Goal: Task Accomplishment & Management: Use online tool/utility

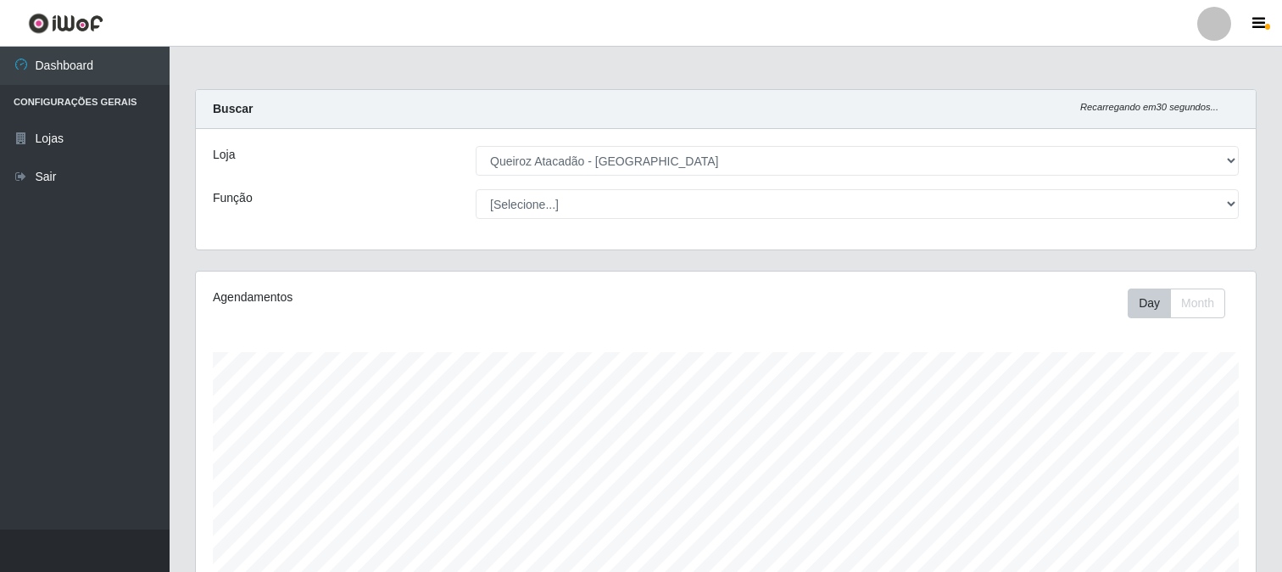
select select "464"
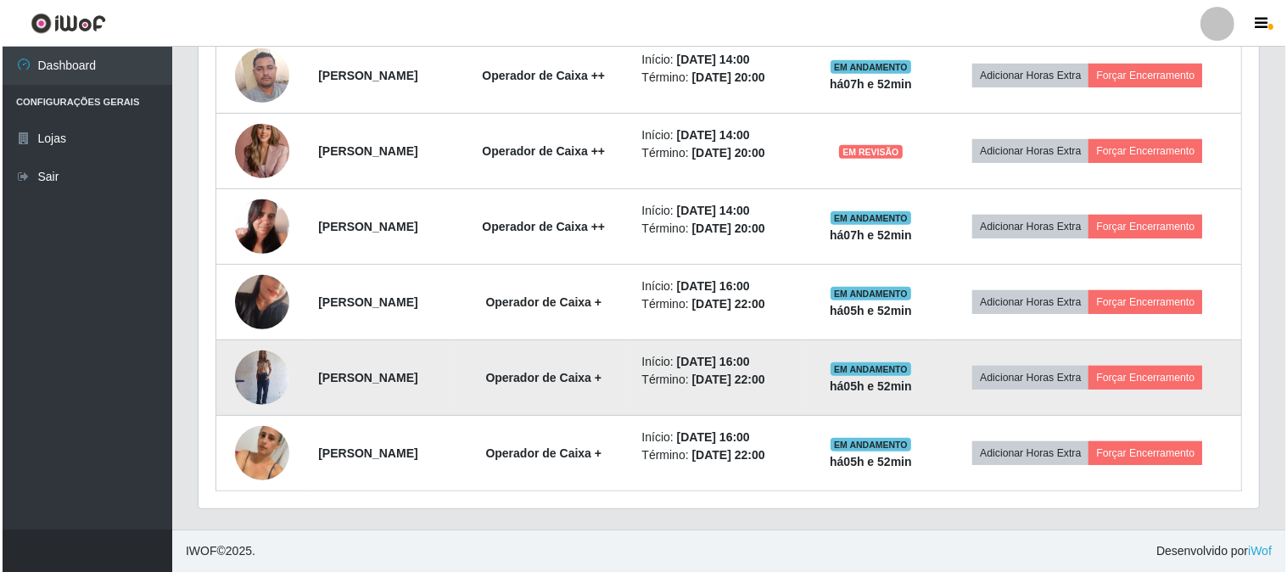
scroll to position [517, 0]
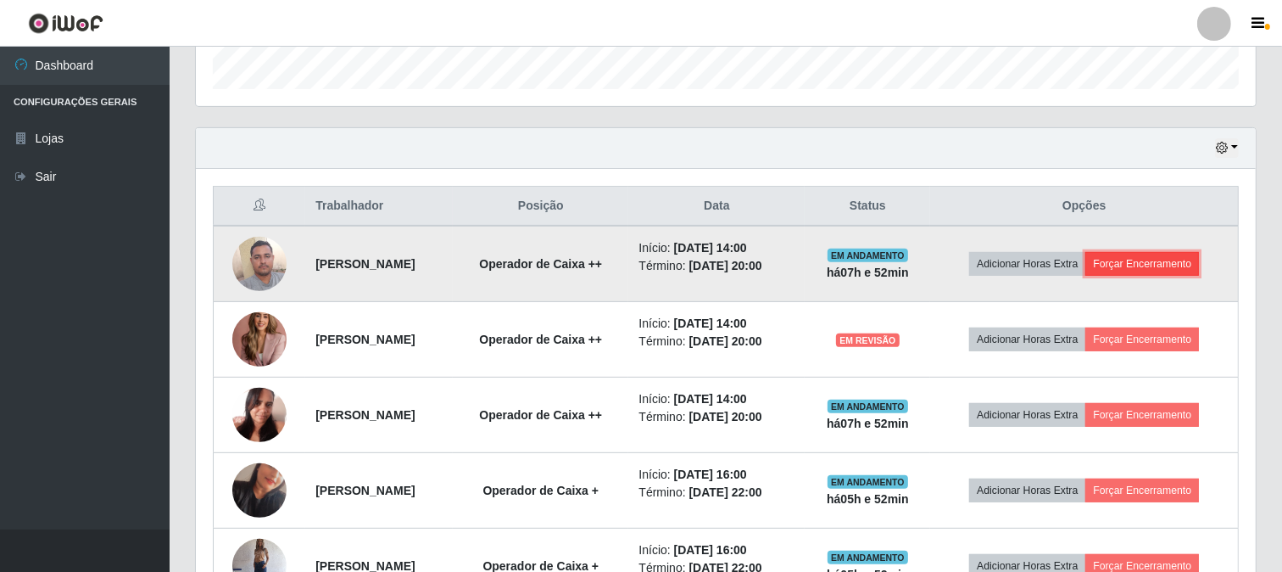
click at [1171, 267] on button "Forçar Encerramento" at bounding box center [1143, 264] width 114 height 24
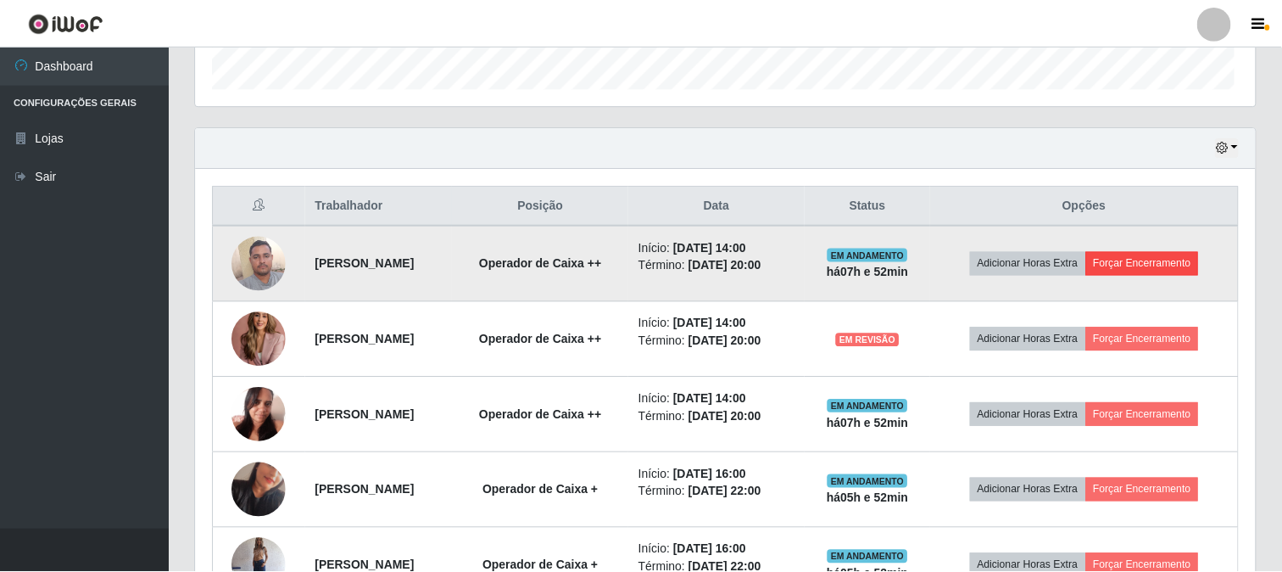
scroll to position [351, 1049]
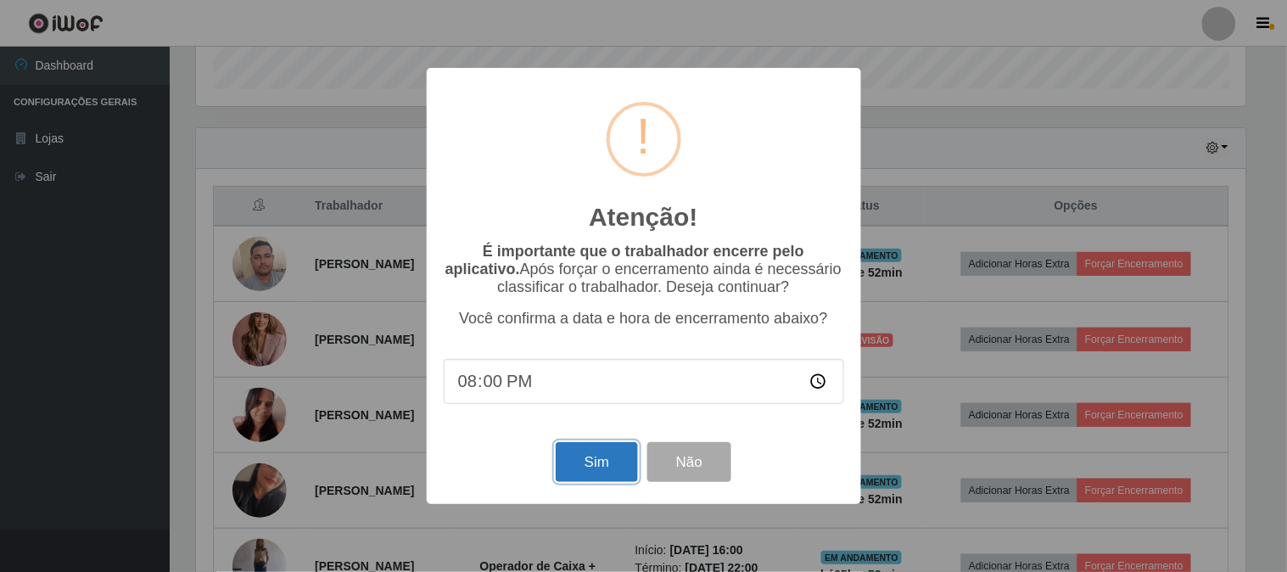
click at [607, 458] on button "Sim" at bounding box center [597, 462] width 82 height 40
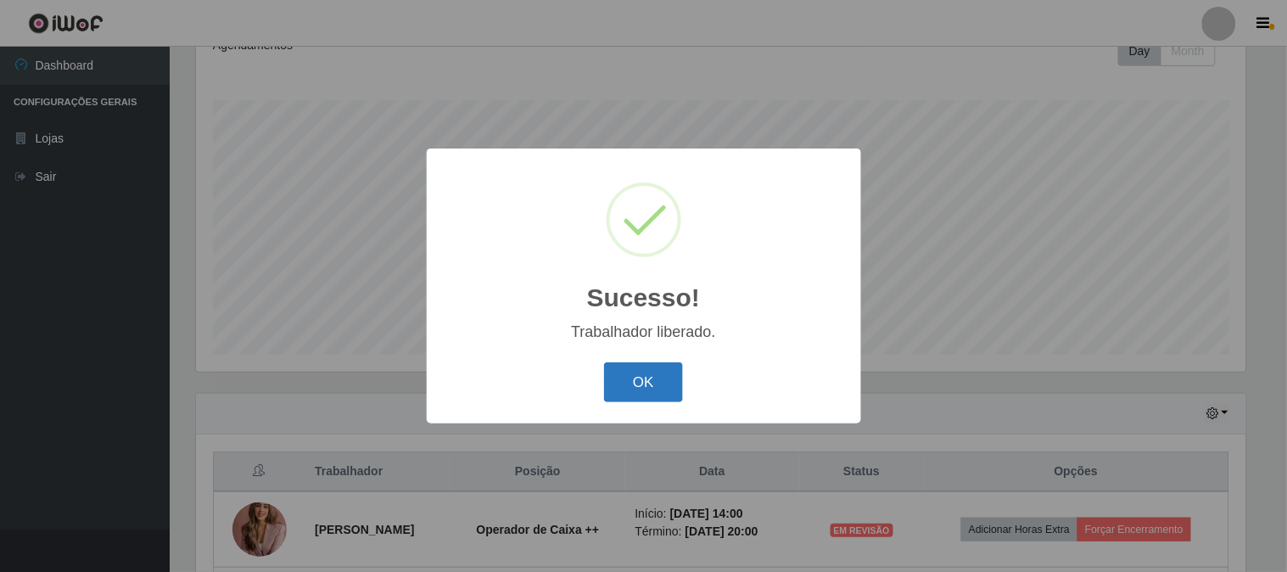
drag, startPoint x: 658, startPoint y: 382, endPoint x: 691, endPoint y: 369, distance: 35.4
click at [658, 380] on button "OK" at bounding box center [643, 382] width 79 height 40
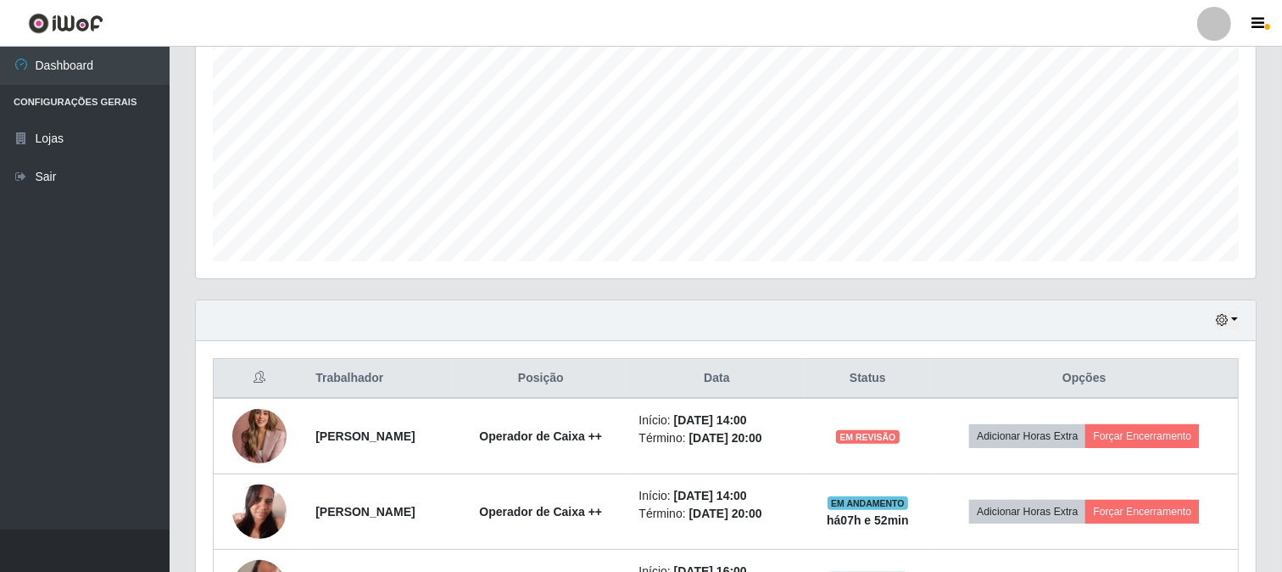
scroll to position [346, 0]
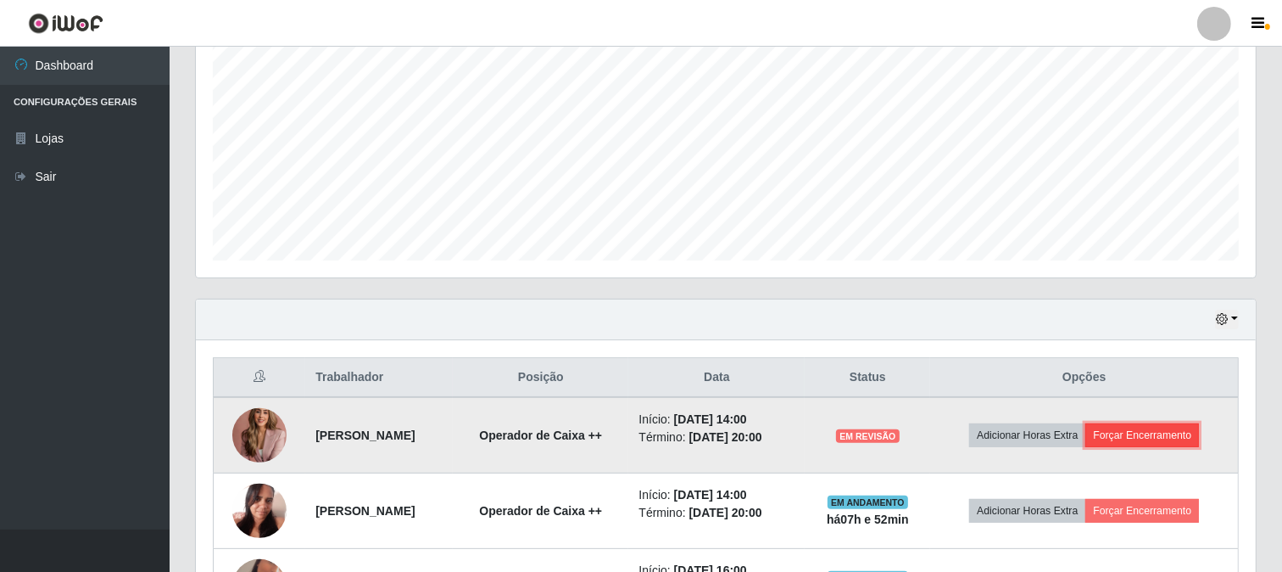
click at [1198, 438] on button "Forçar Encerramento" at bounding box center [1143, 435] width 114 height 24
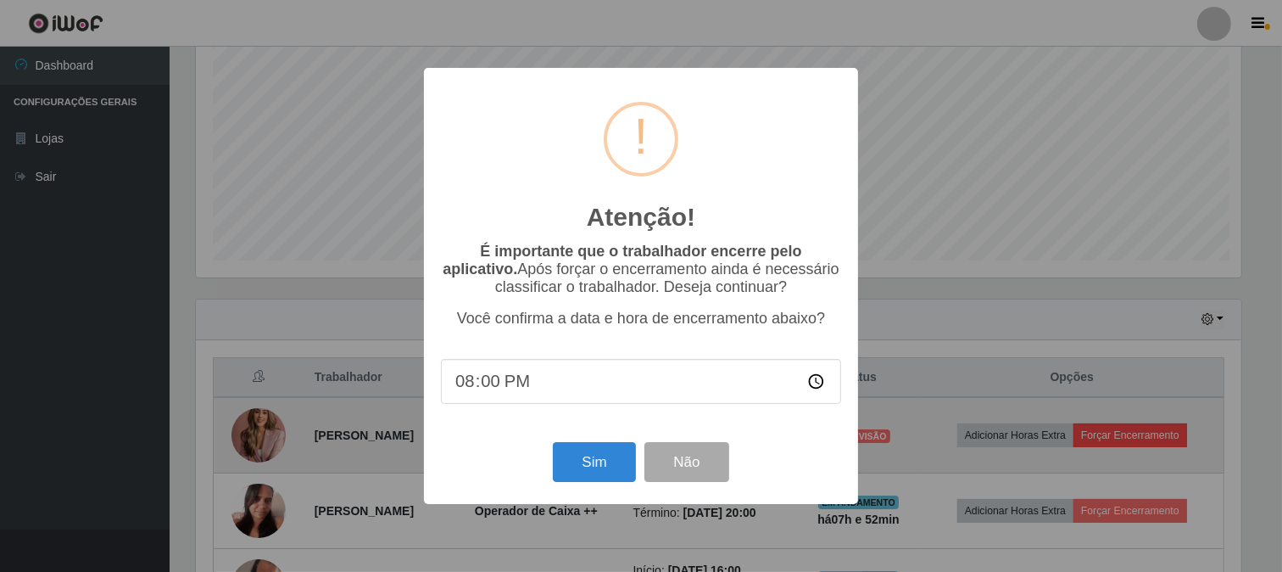
scroll to position [351, 1049]
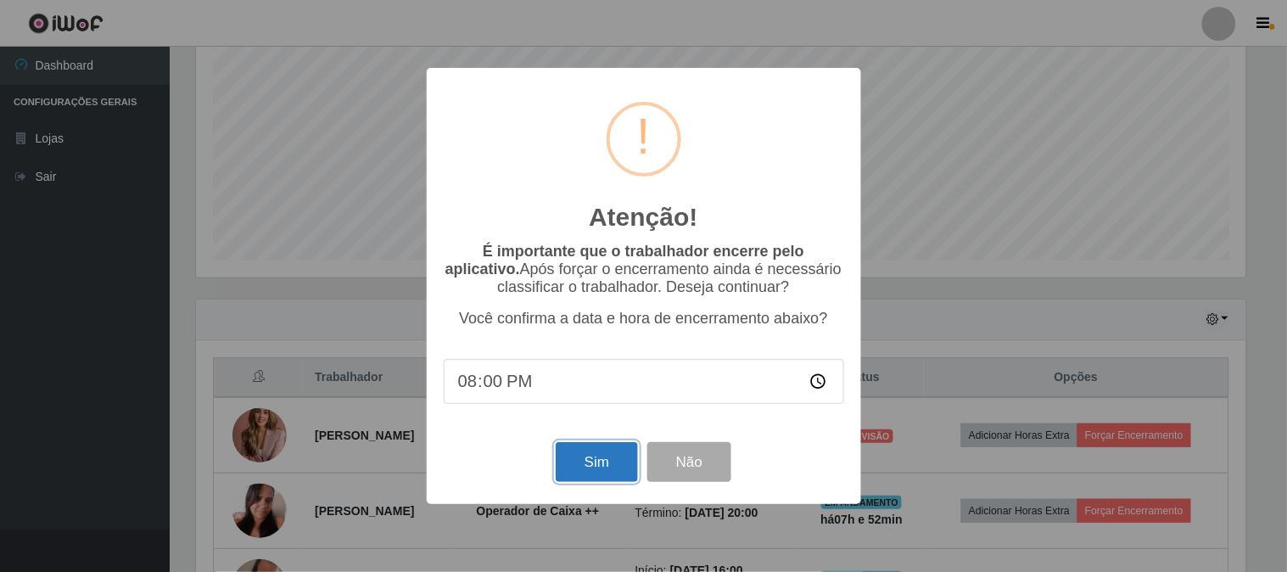
click at [591, 452] on button "Sim" at bounding box center [597, 462] width 82 height 40
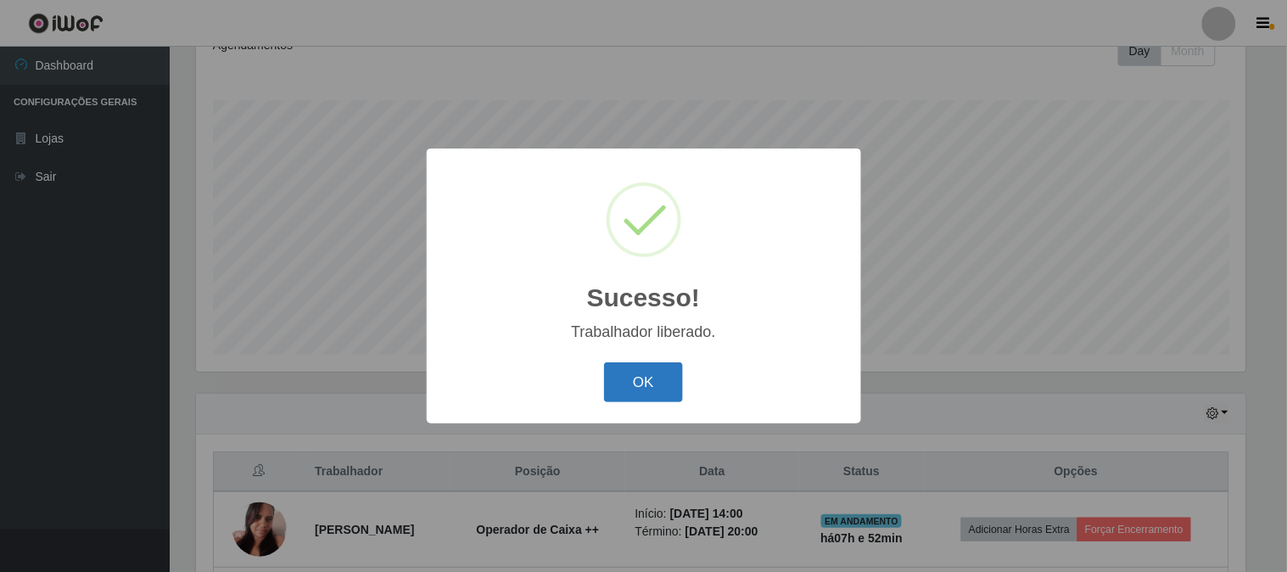
click at [656, 384] on button "OK" at bounding box center [643, 382] width 79 height 40
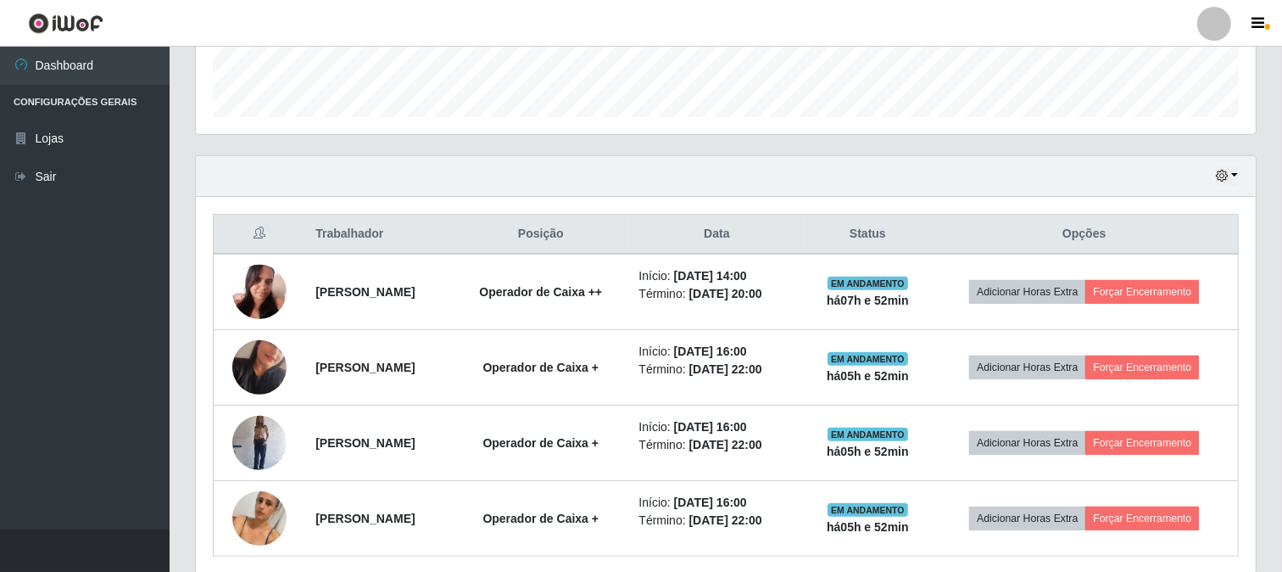
scroll to position [535, 0]
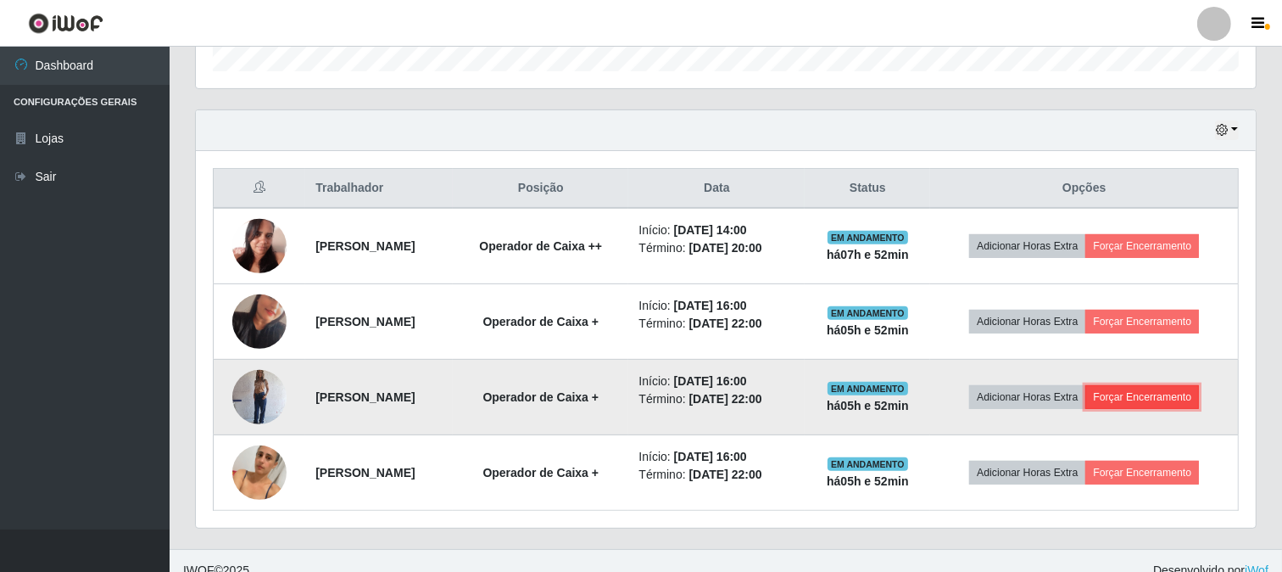
click at [1173, 399] on button "Forçar Encerramento" at bounding box center [1143, 397] width 114 height 24
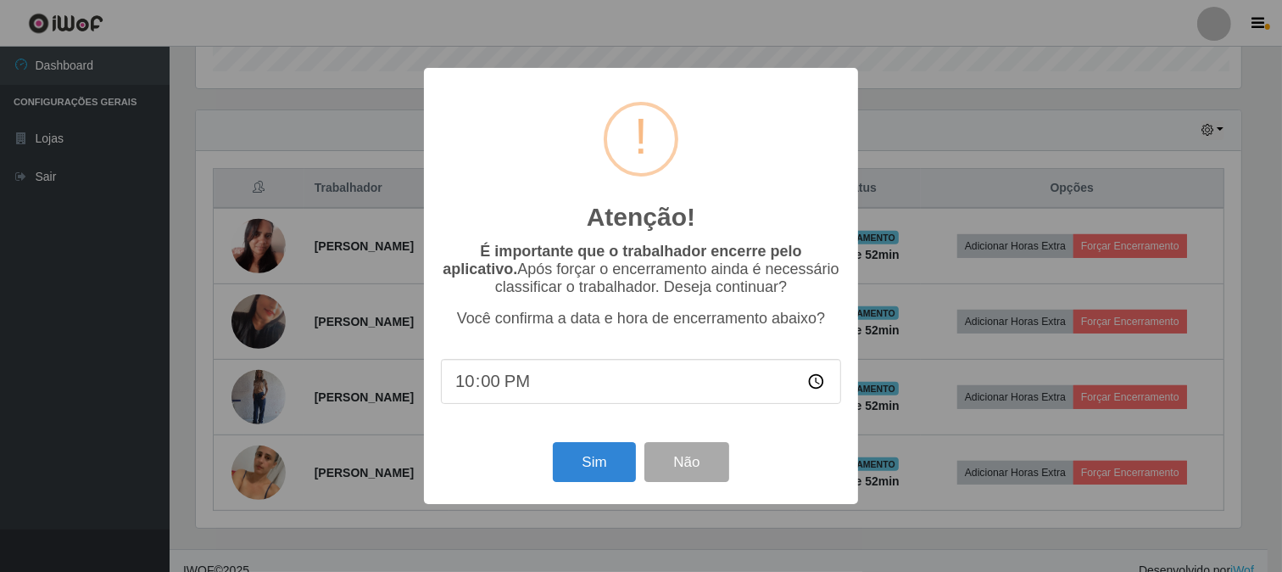
scroll to position [351, 1049]
click at [596, 454] on button "Sim" at bounding box center [597, 462] width 82 height 40
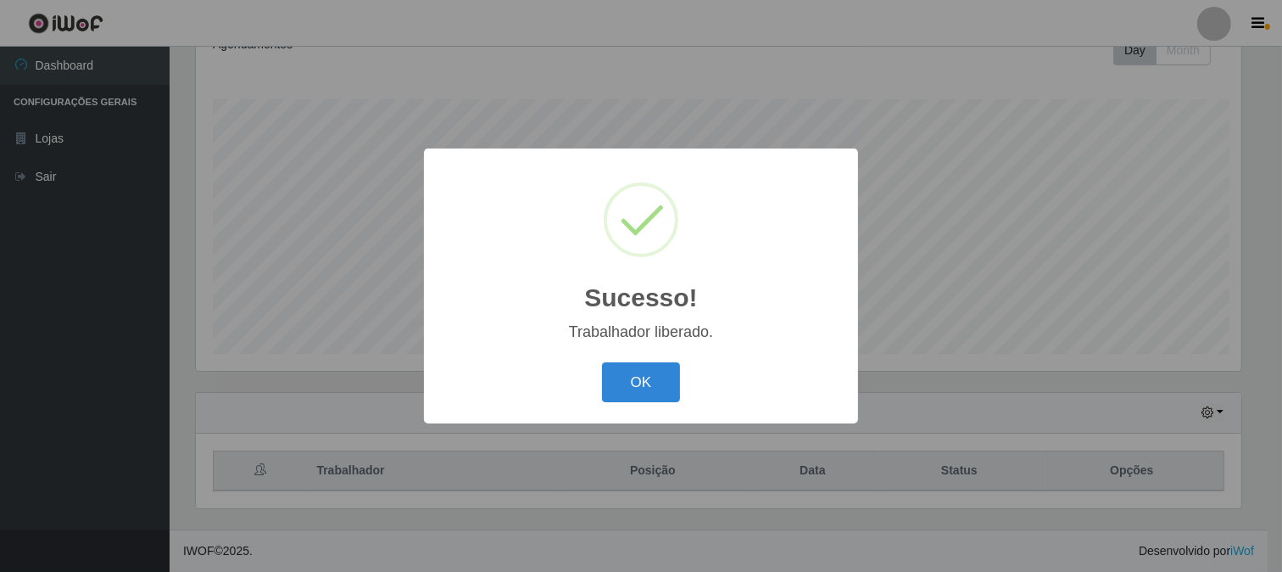
scroll to position [0, 0]
click at [628, 377] on button "OK" at bounding box center [643, 382] width 79 height 40
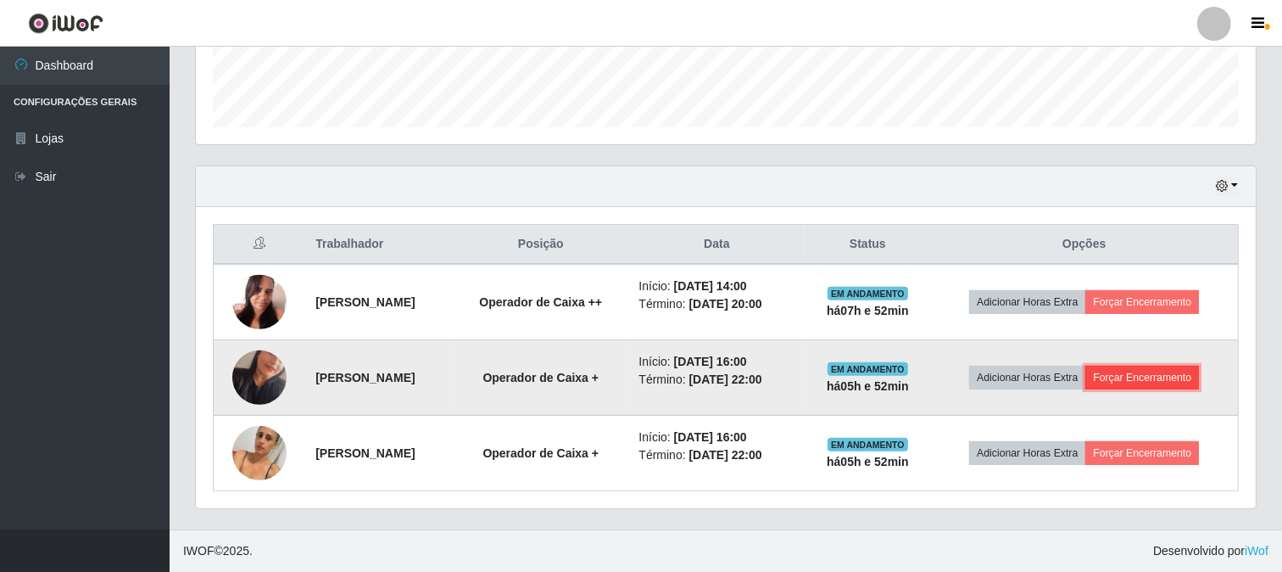
click at [1187, 371] on button "Forçar Encerramento" at bounding box center [1143, 378] width 114 height 24
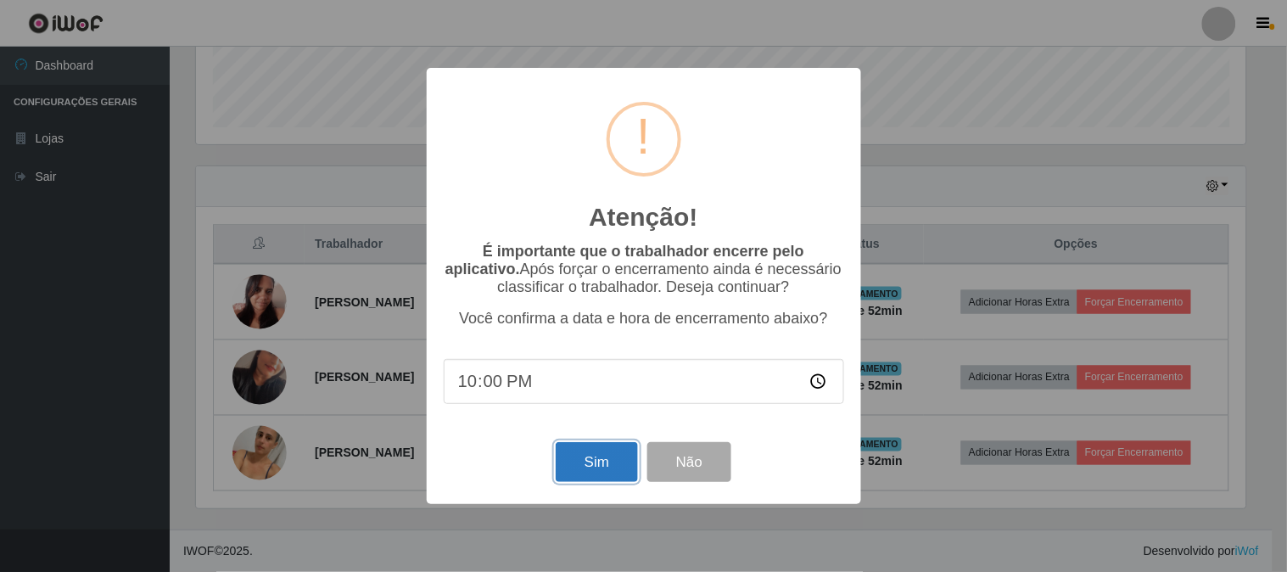
click at [609, 458] on button "Sim" at bounding box center [597, 462] width 82 height 40
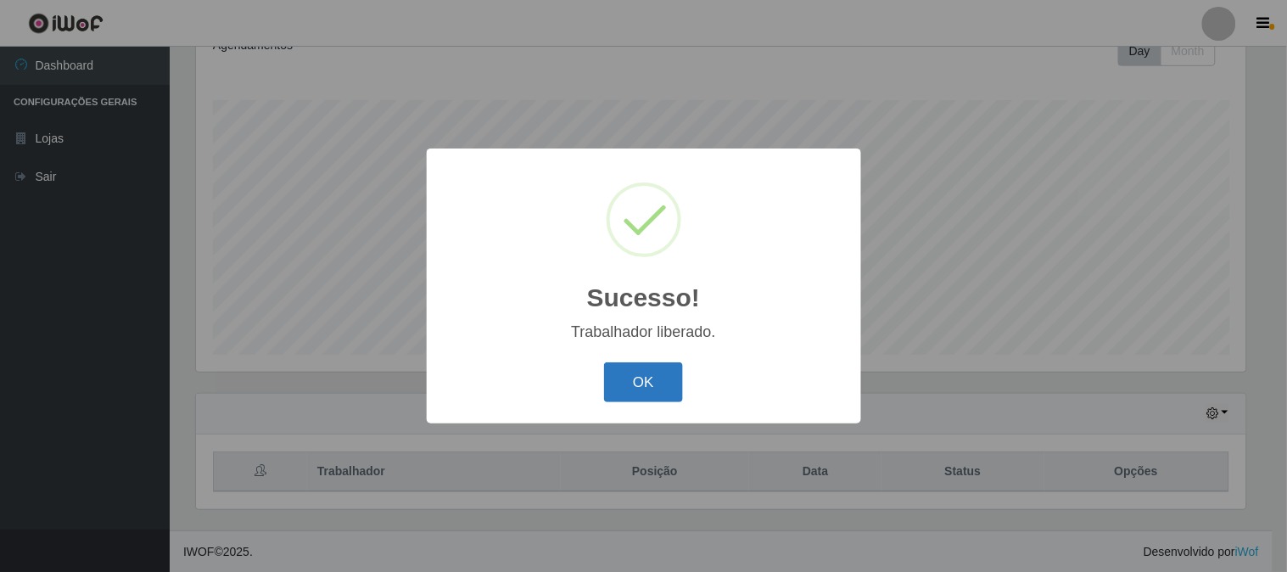
click at [651, 383] on button "OK" at bounding box center [643, 382] width 79 height 40
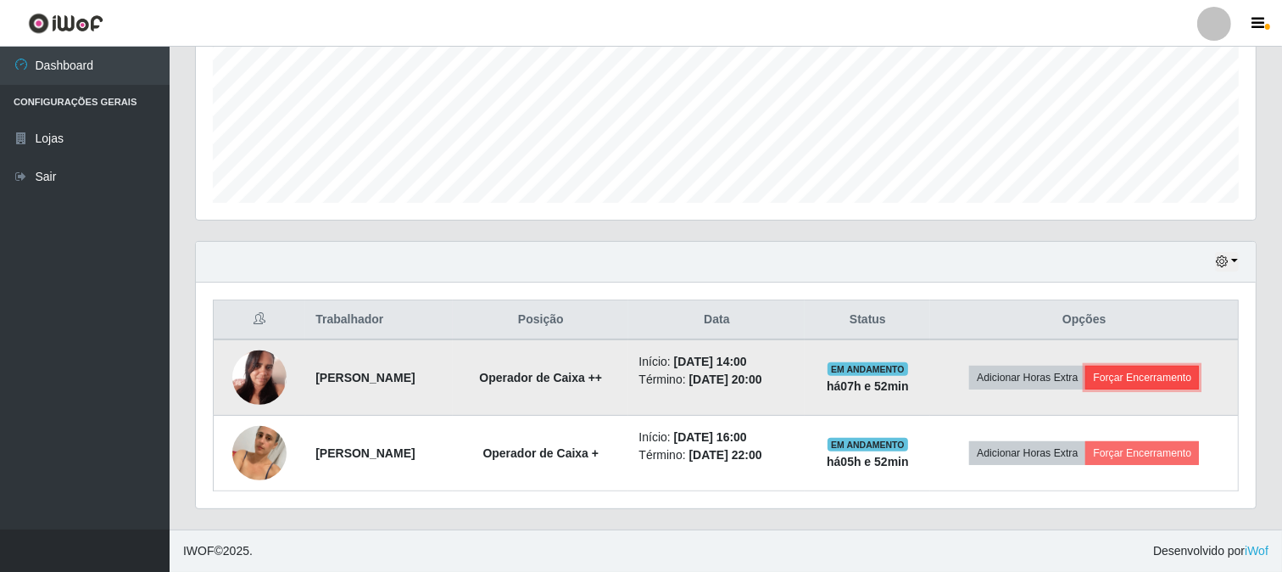
click at [1177, 384] on button "Forçar Encerramento" at bounding box center [1143, 378] width 114 height 24
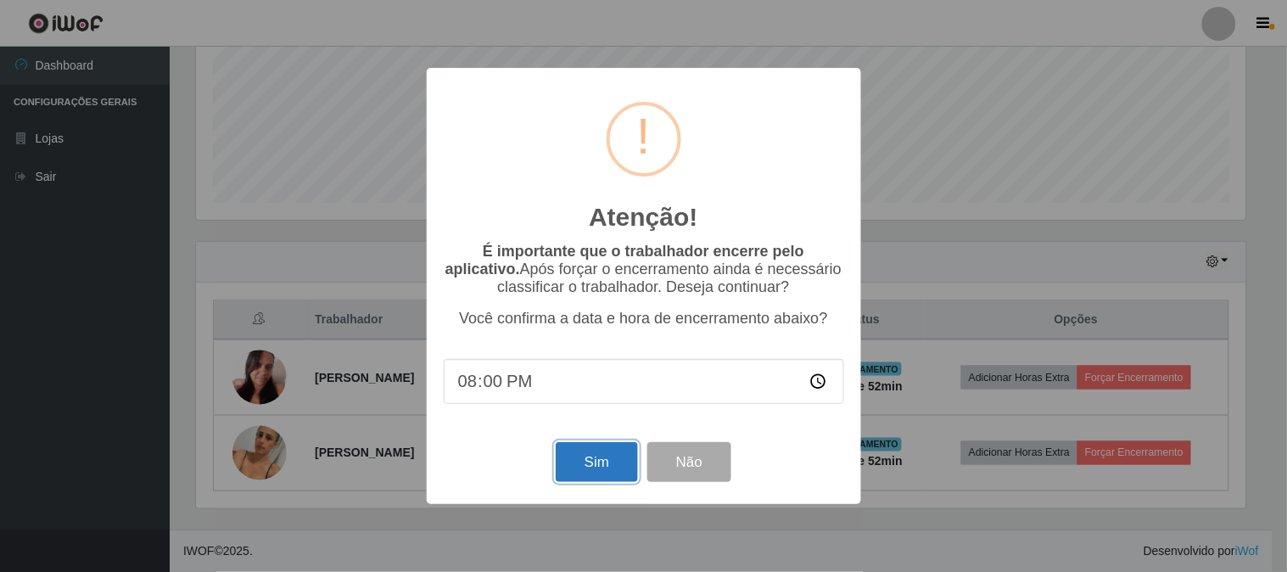
click at [606, 456] on button "Sim" at bounding box center [597, 462] width 82 height 40
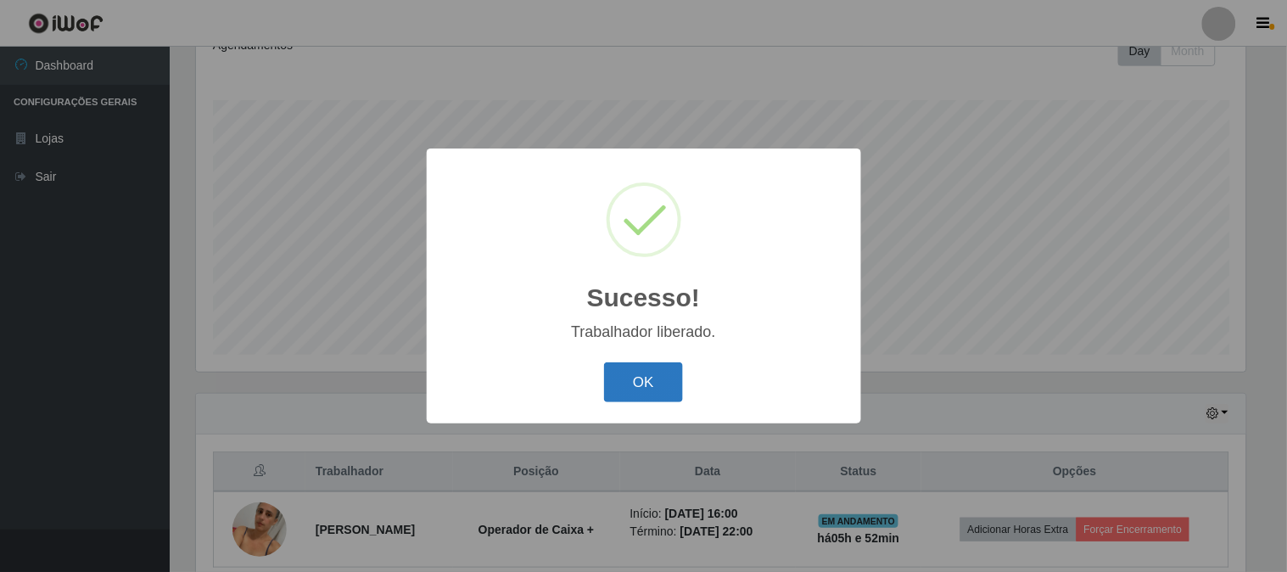
click at [645, 378] on button "OK" at bounding box center [643, 382] width 79 height 40
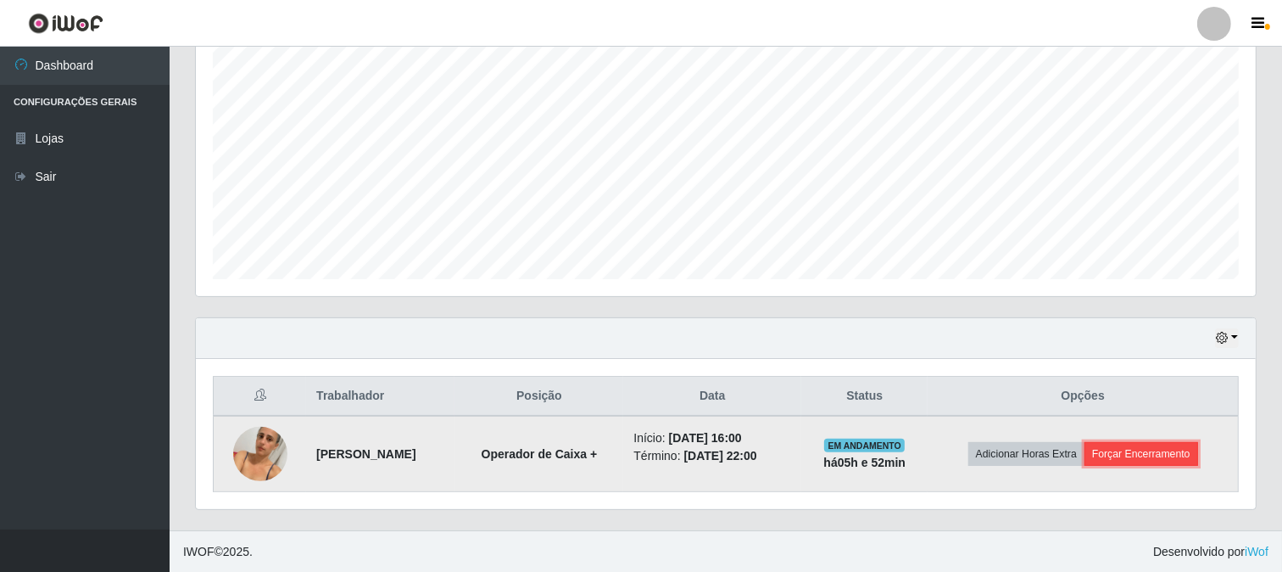
click at [1190, 450] on button "Forçar Encerramento" at bounding box center [1142, 454] width 114 height 24
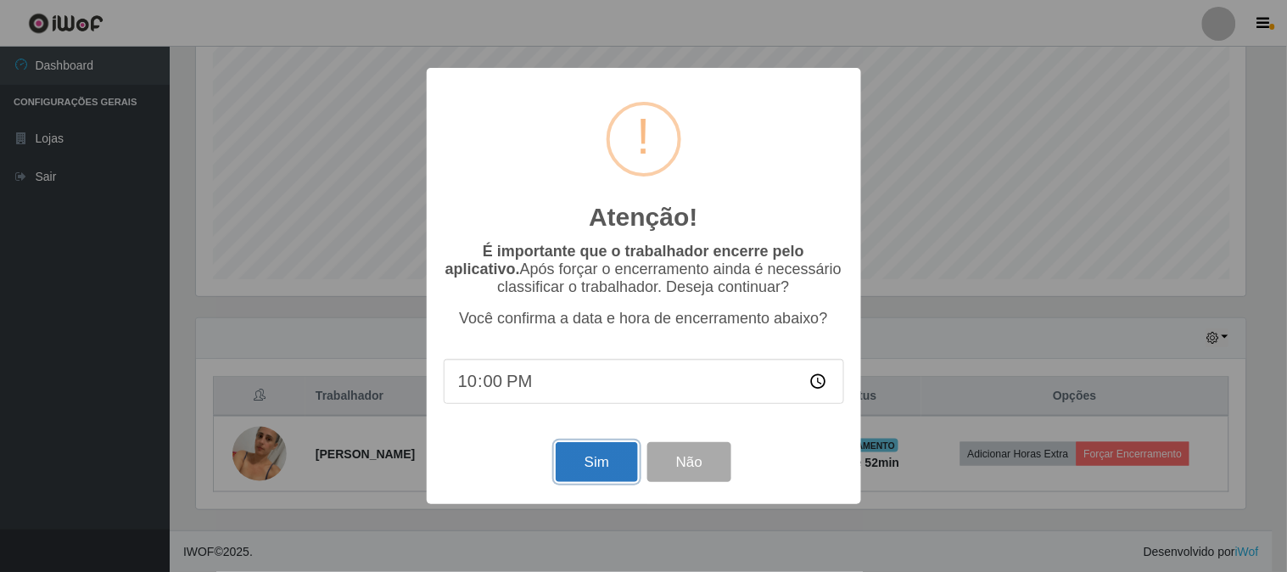
click at [599, 461] on button "Sim" at bounding box center [597, 462] width 82 height 40
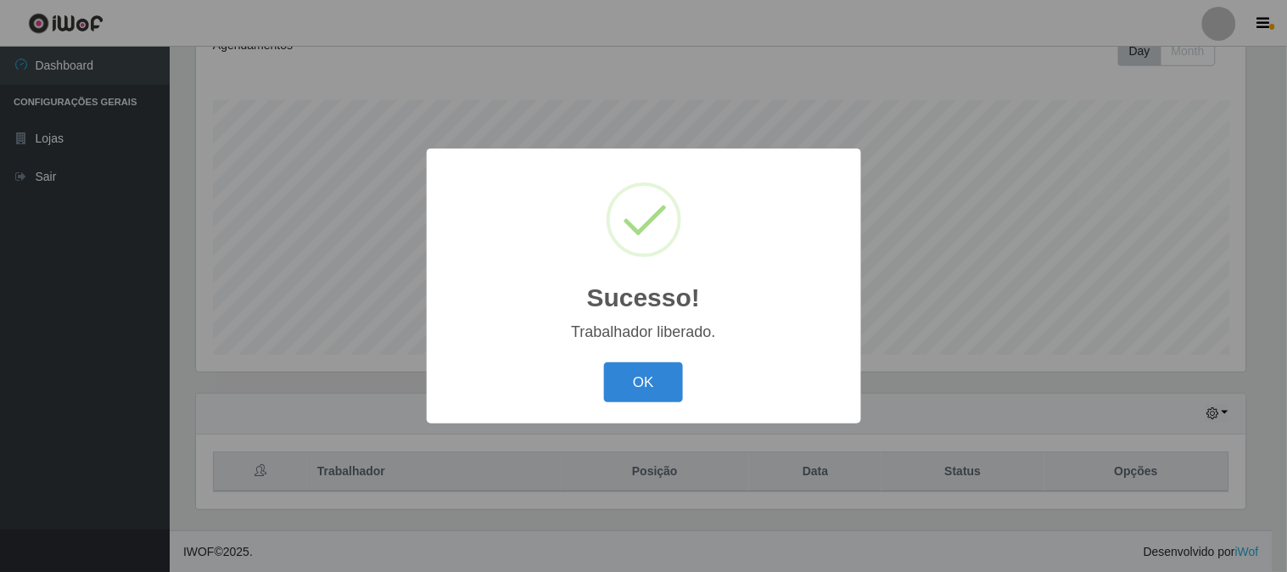
click at [604, 362] on button "OK" at bounding box center [643, 382] width 79 height 40
